Goal: Task Accomplishment & Management: Use online tool/utility

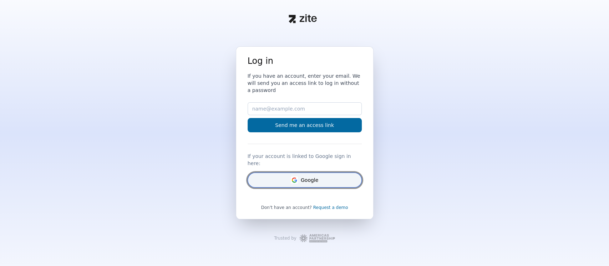
click at [284, 173] on button "Google" at bounding box center [305, 180] width 114 height 15
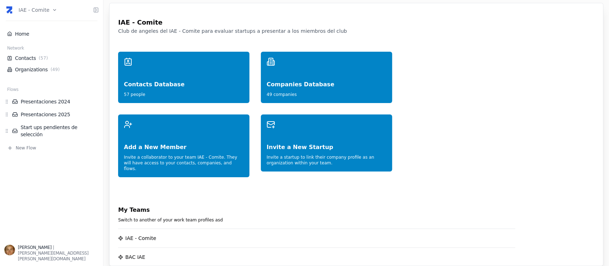
scroll to position [47, 0]
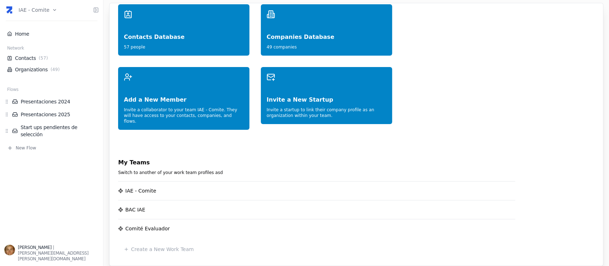
click at [139, 187] on div "IAE - Comite" at bounding box center [140, 190] width 31 height 7
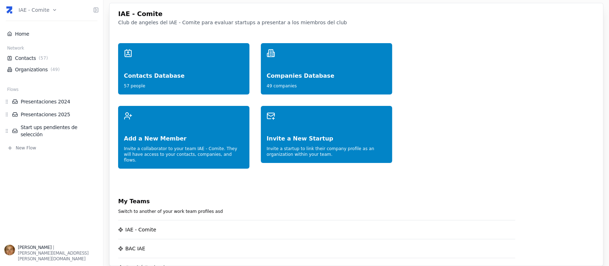
scroll to position [0, 0]
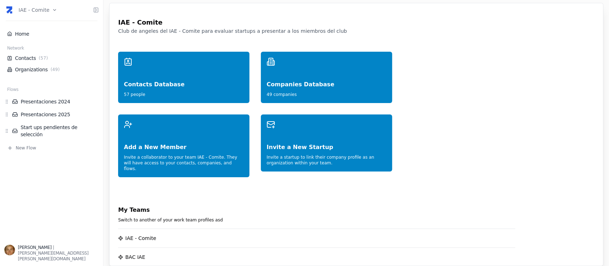
click at [51, 10] on html "IAE - Comite Home Network Contacts ( 57 ) Organizations ( 49 ) Flows Presentaci…" at bounding box center [304, 133] width 609 height 266
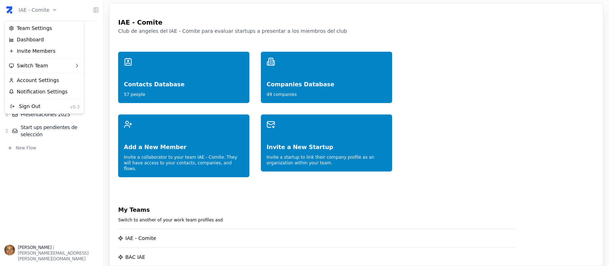
click at [260, 199] on html "IAE - Comite Home Network Contacts ( 57 ) Organizations ( 49 ) Flows Presentaci…" at bounding box center [304, 133] width 609 height 266
click at [49, 8] on html "IAE - Comite Home Network Contacts ( 57 ) Organizations ( 49 ) Flows Presentaci…" at bounding box center [304, 133] width 609 height 266
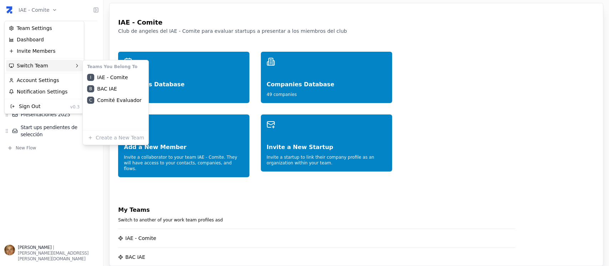
click at [55, 66] on div "Switch Team" at bounding box center [44, 65] width 76 height 11
click at [100, 87] on div "B BAC IAE" at bounding box center [115, 88] width 63 height 11
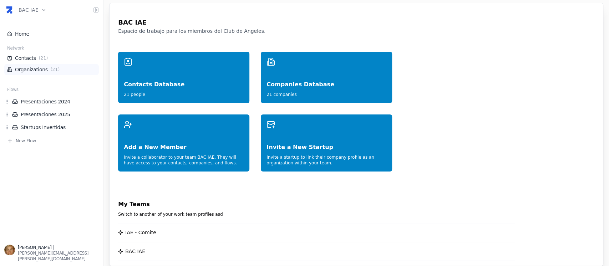
click at [28, 73] on link "Organizations ( 21 )" at bounding box center [51, 69] width 89 height 7
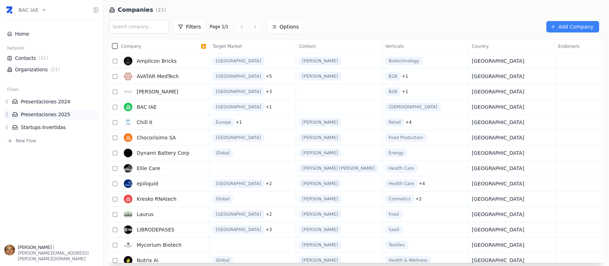
click at [38, 116] on link "Presentaciones 2025" at bounding box center [55, 114] width 87 height 7
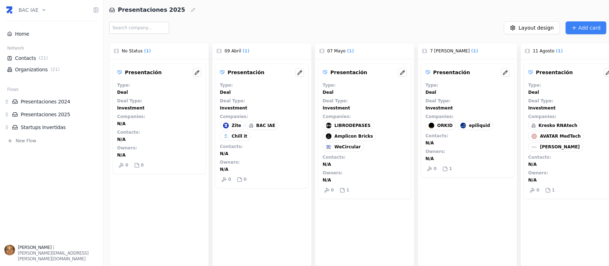
click at [564, 128] on span "Kresko RNAtech" at bounding box center [557, 126] width 39 height 6
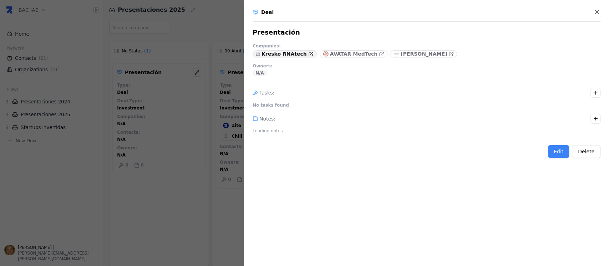
click at [308, 56] on icon at bounding box center [310, 53] width 5 height 5
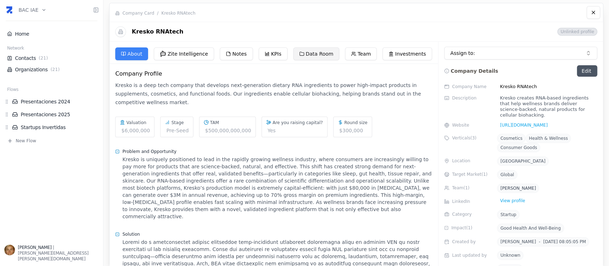
click at [309, 51] on button "Data Room" at bounding box center [316, 53] width 46 height 13
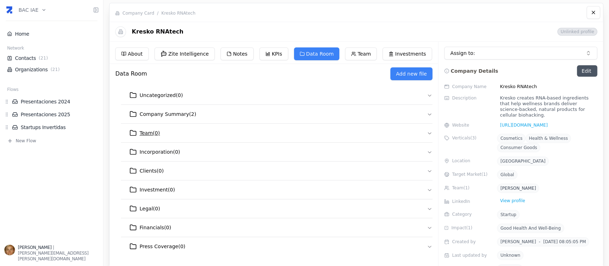
scroll to position [5, 0]
click at [168, 92] on span "Uncategorized ( 0 )" at bounding box center [160, 95] width 43 height 7
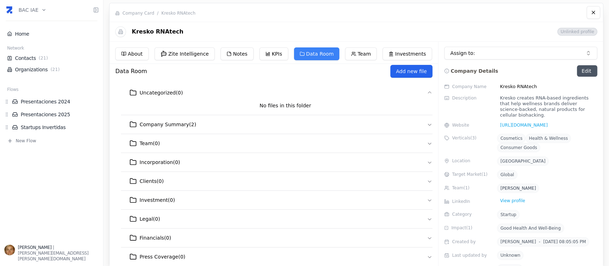
click at [411, 70] on button "Add new file" at bounding box center [411, 71] width 42 height 13
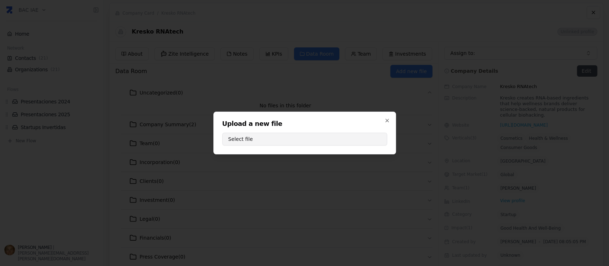
click at [343, 138] on button "Select file" at bounding box center [304, 139] width 165 height 13
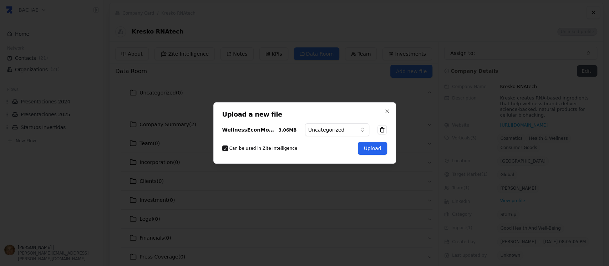
click at [370, 147] on button "Upload" at bounding box center [372, 148] width 29 height 13
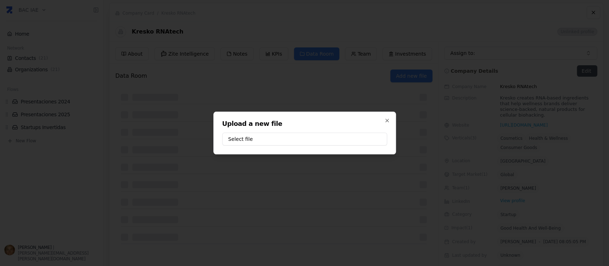
scroll to position [0, 0]
